Goal: Task Accomplishment & Management: Use online tool/utility

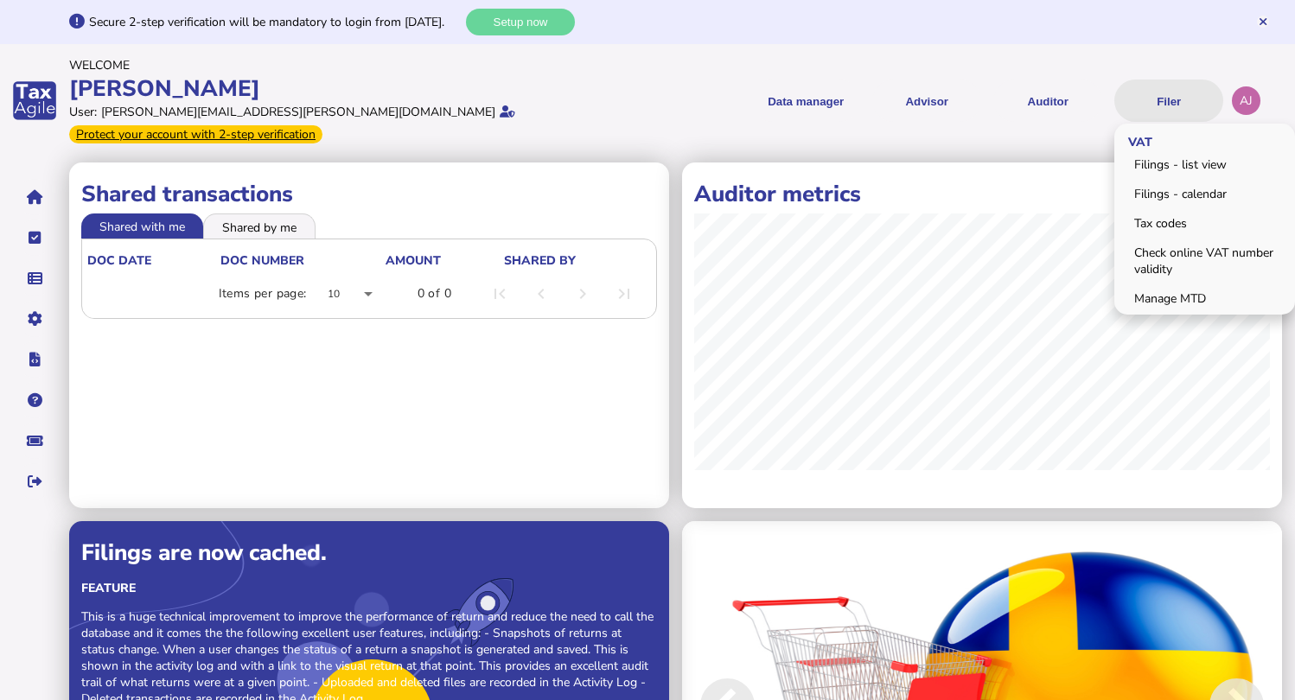
click at [1177, 87] on button "Filer" at bounding box center [1168, 101] width 109 height 42
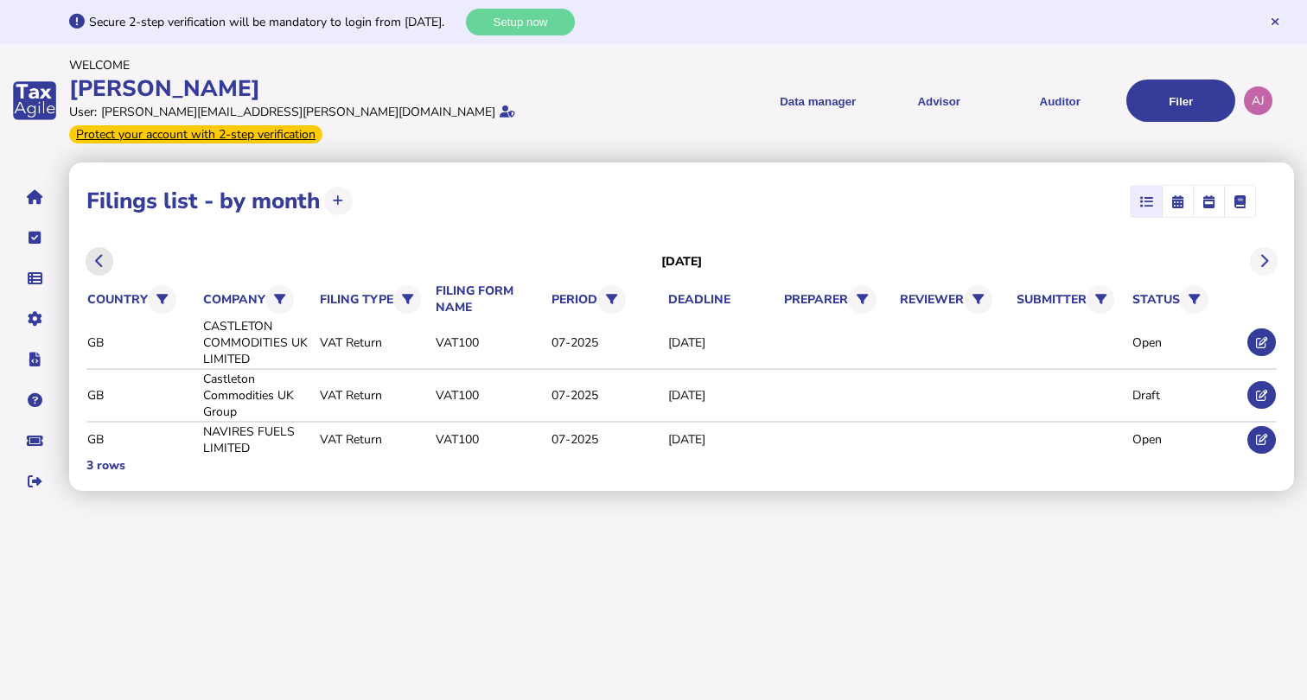
click at [86, 247] on button at bounding box center [100, 261] width 29 height 29
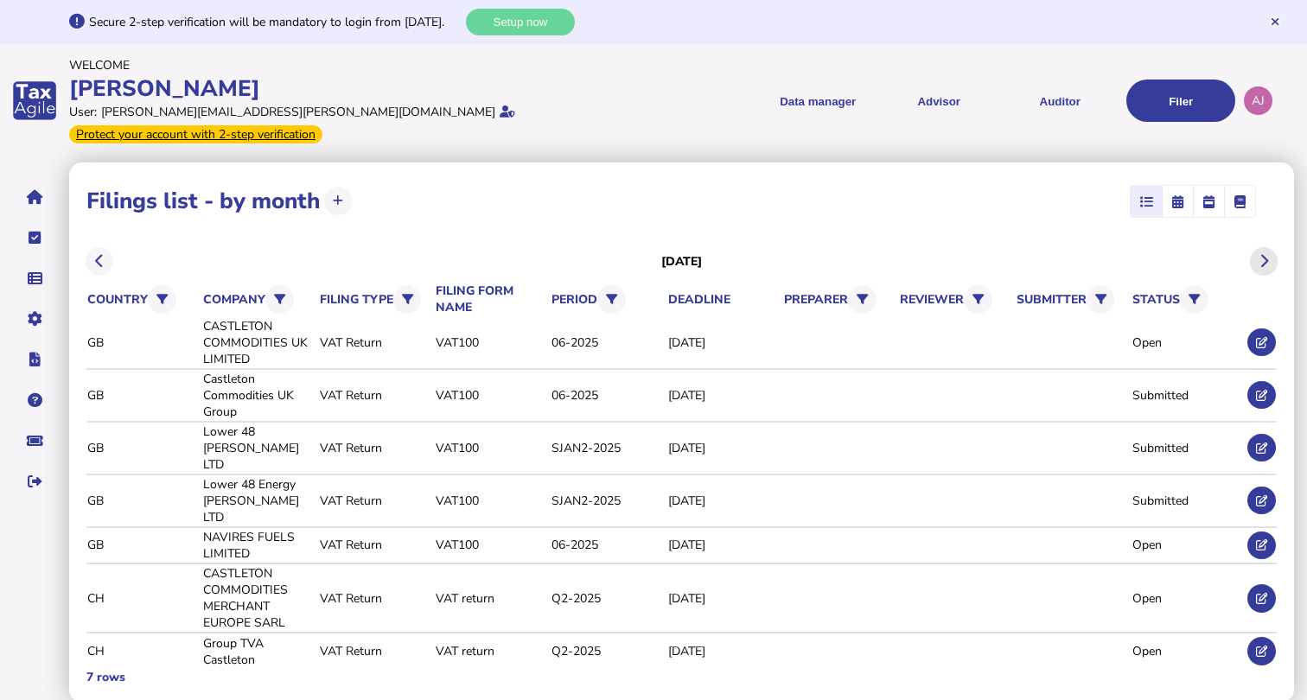
click at [1273, 247] on button at bounding box center [1264, 261] width 29 height 29
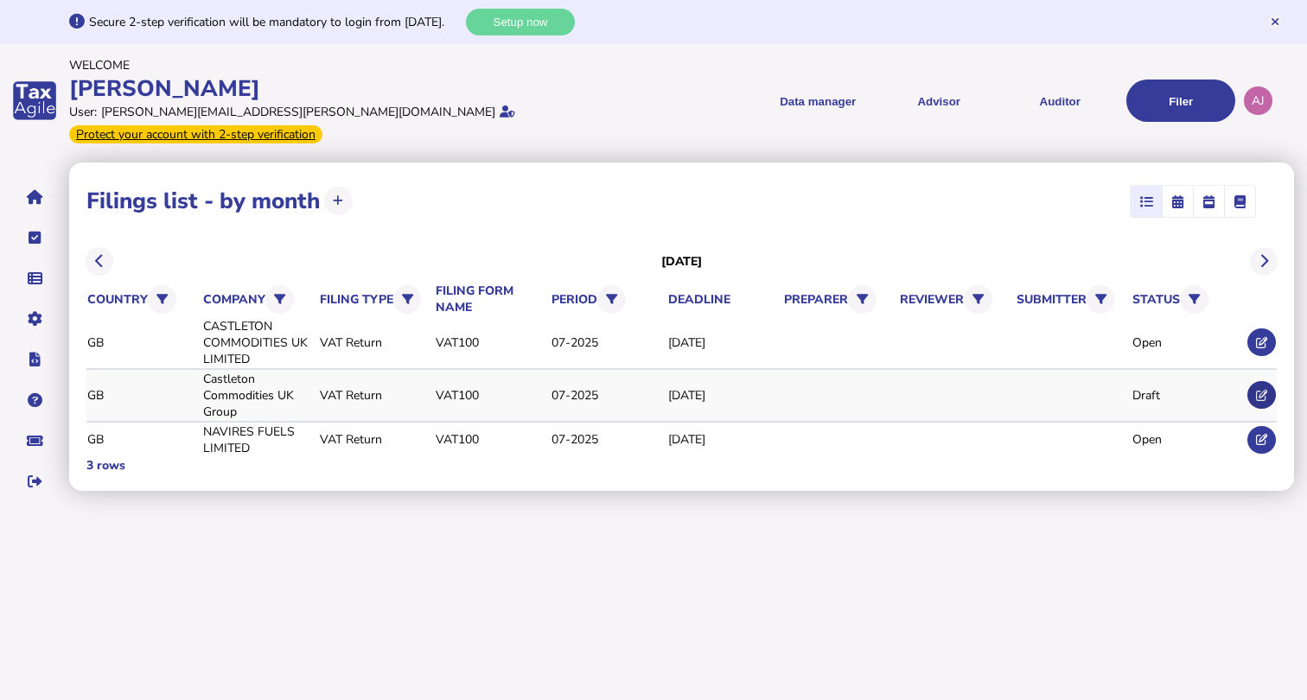
click at [1265, 390] on icon at bounding box center [1261, 395] width 11 height 11
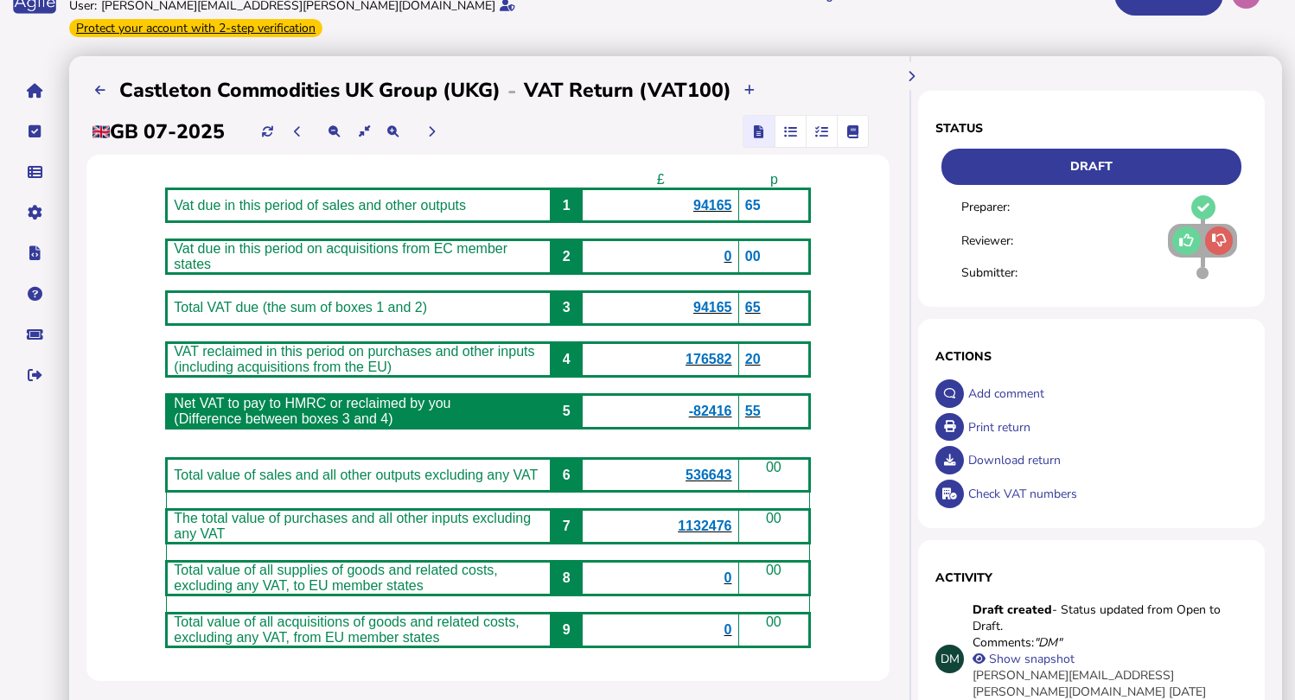
scroll to position [142, 0]
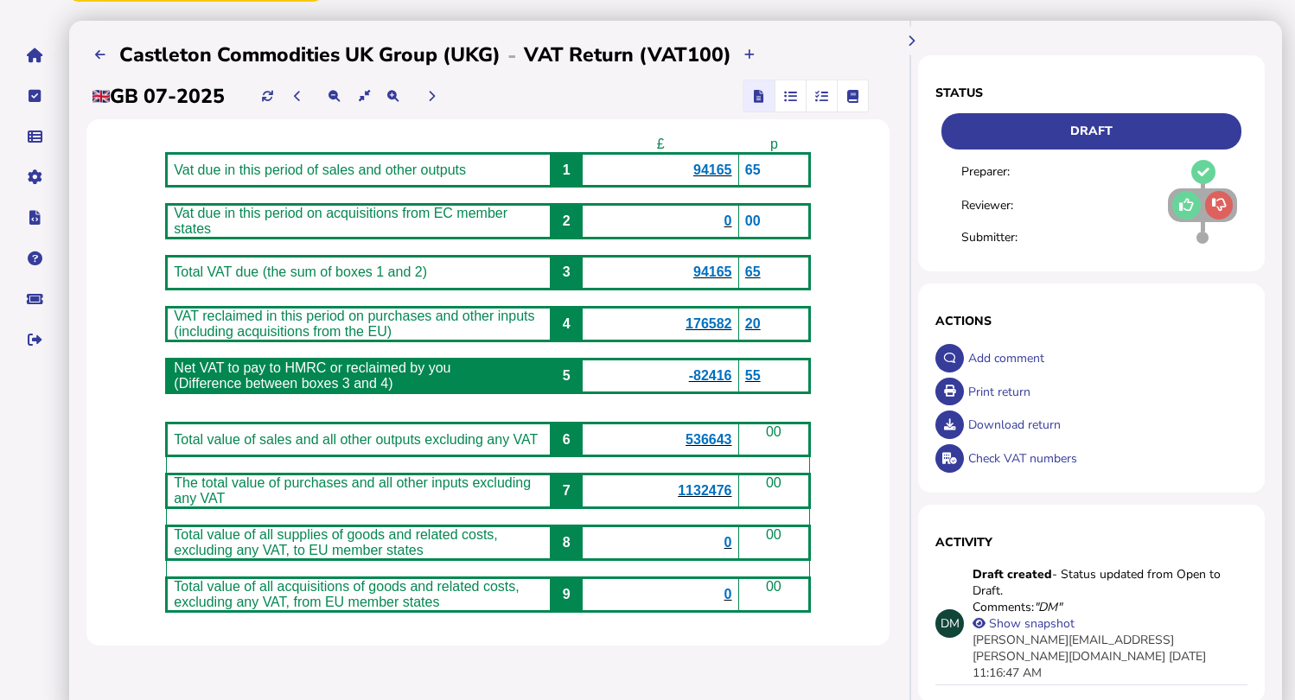
click at [1183, 205] on icon at bounding box center [1186, 205] width 15 height 1
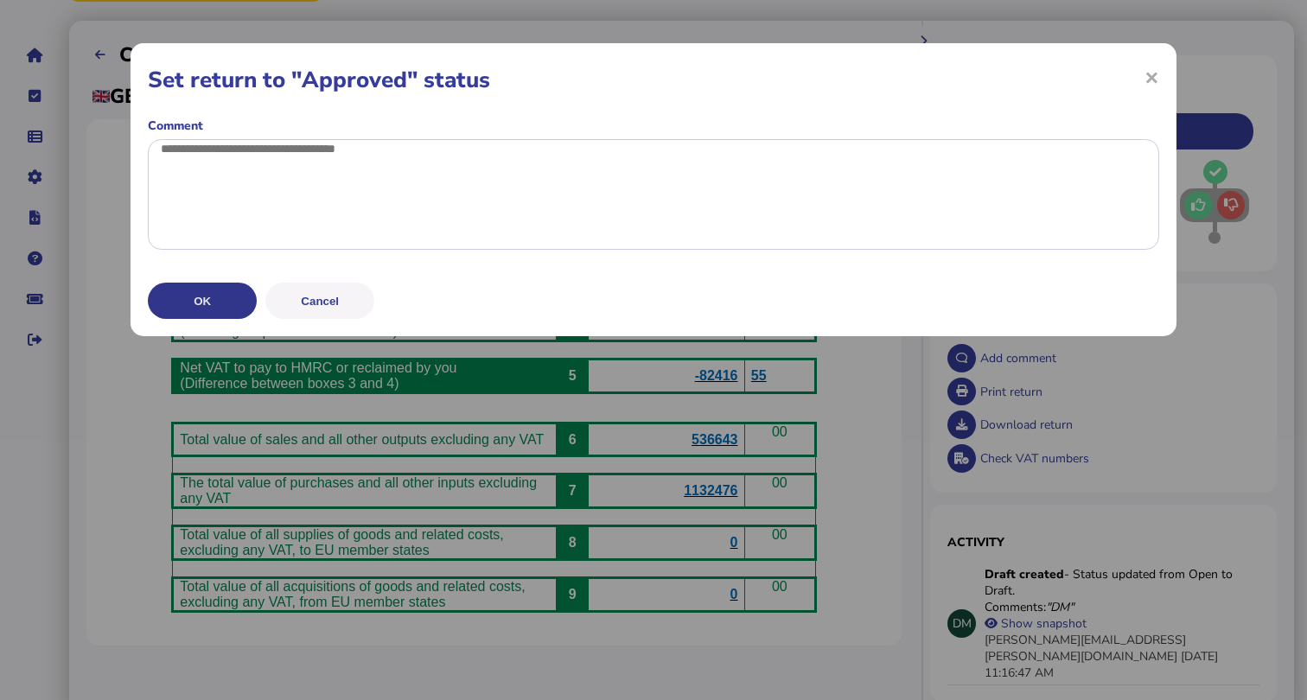
click at [180, 319] on button "OK" at bounding box center [202, 301] width 109 height 36
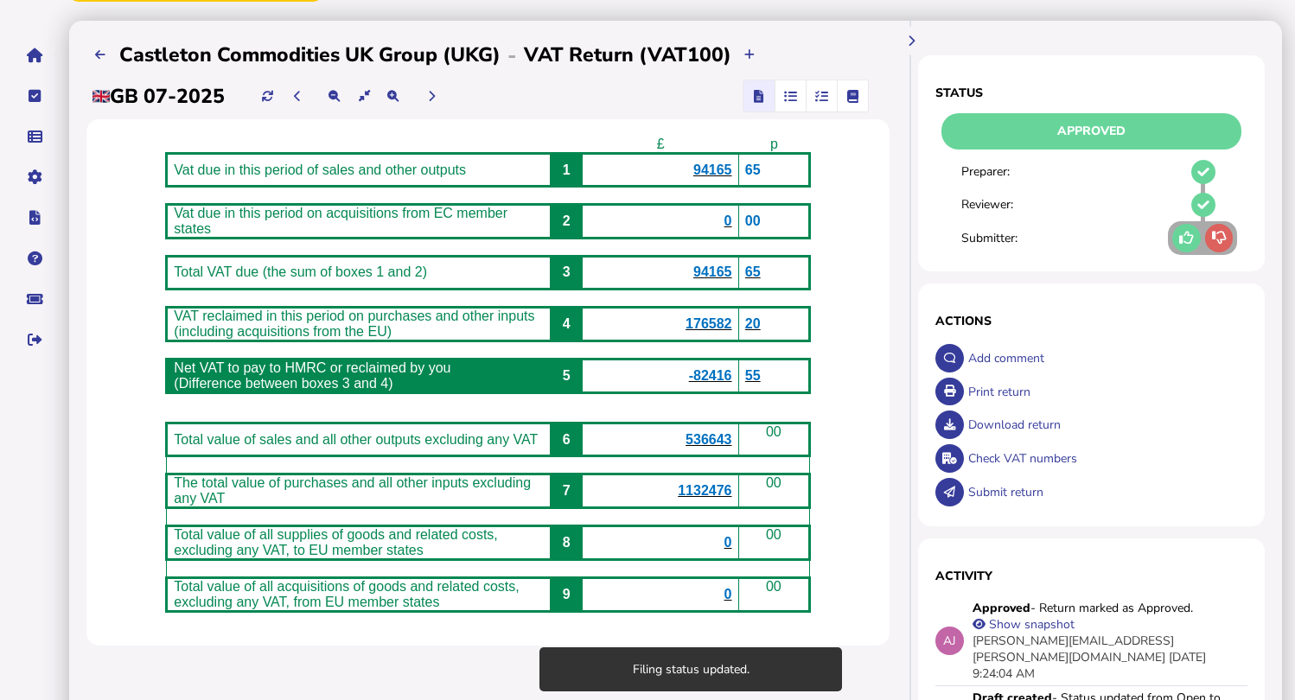
scroll to position [233, 0]
